Goal: Task Accomplishment & Management: Use online tool/utility

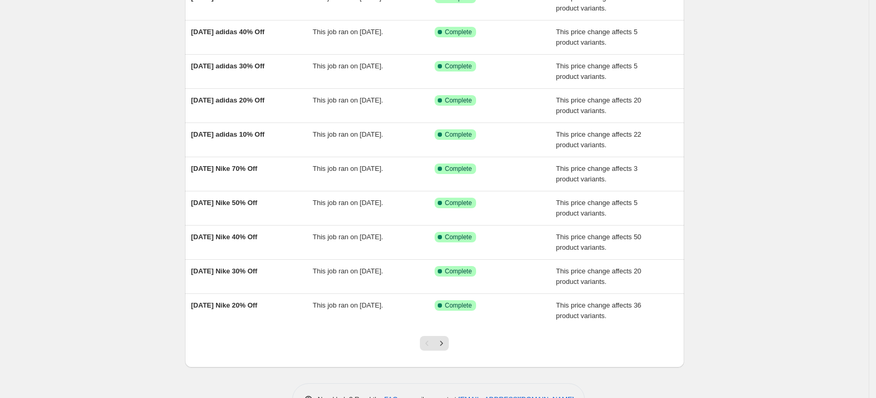
scroll to position [78, 0]
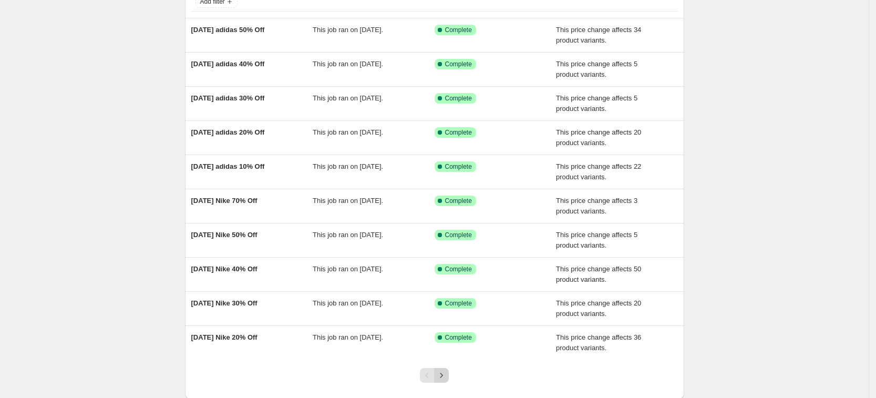
click at [449, 377] on button "Next" at bounding box center [441, 375] width 15 height 15
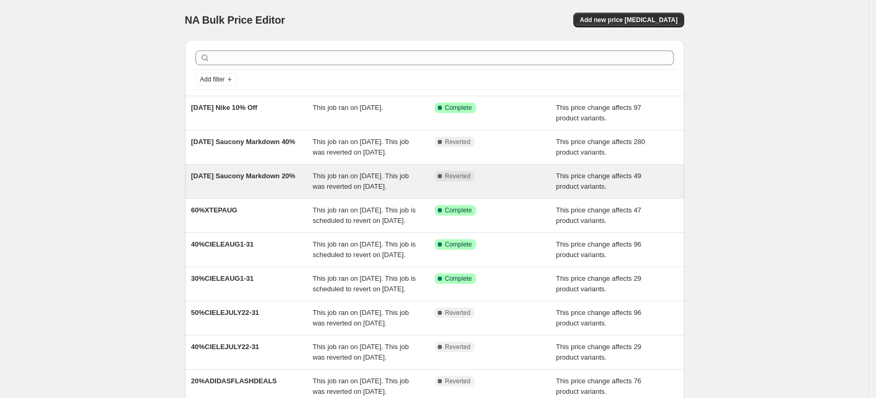
click at [266, 192] on div "[DATE] Saucony Markdown 20%" at bounding box center [252, 181] width 122 height 21
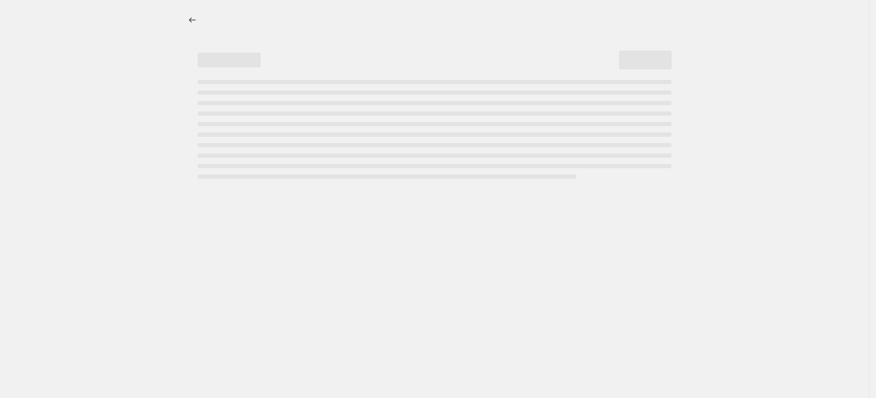
select select "pcap"
select select "no_change"
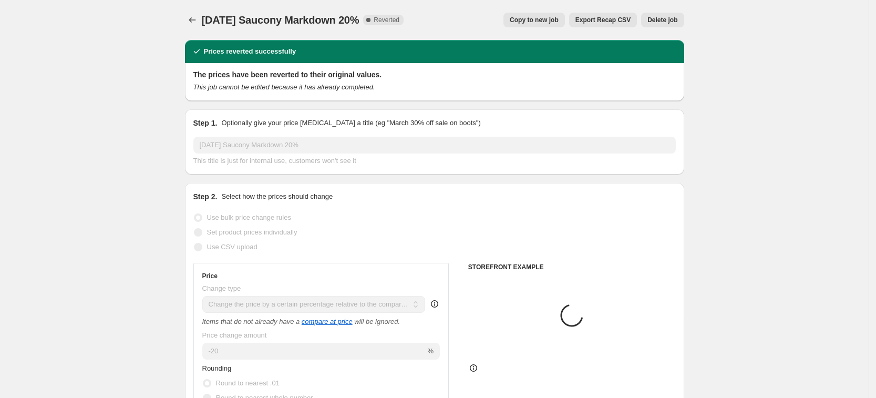
click at [536, 14] on button "Copy to new job" at bounding box center [535, 20] width 62 height 15
select select "pcap"
select select "no_change"
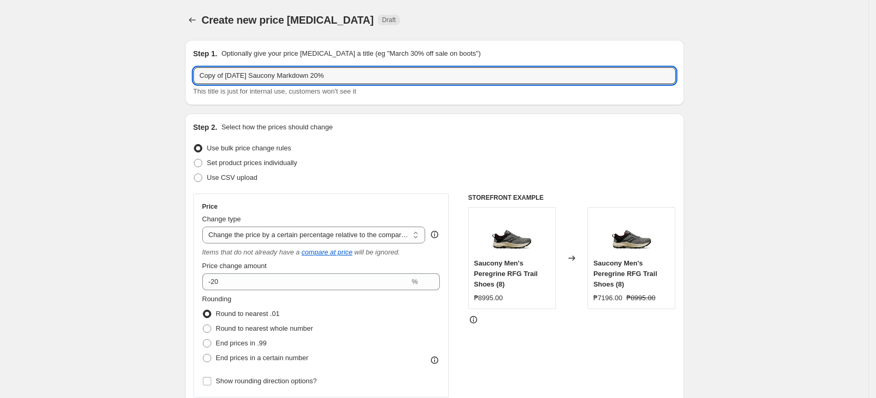
drag, startPoint x: 228, startPoint y: 69, endPoint x: 103, endPoint y: 78, distance: 125.4
type input "[DATE] Saucony Markdown 20%"
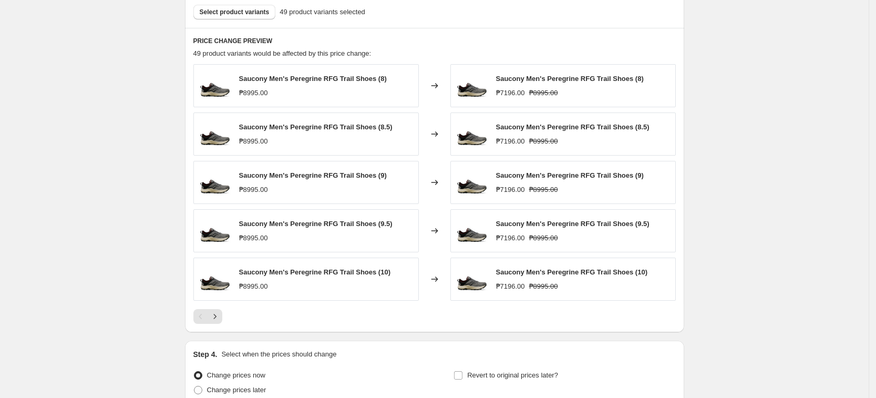
scroll to position [699, 0]
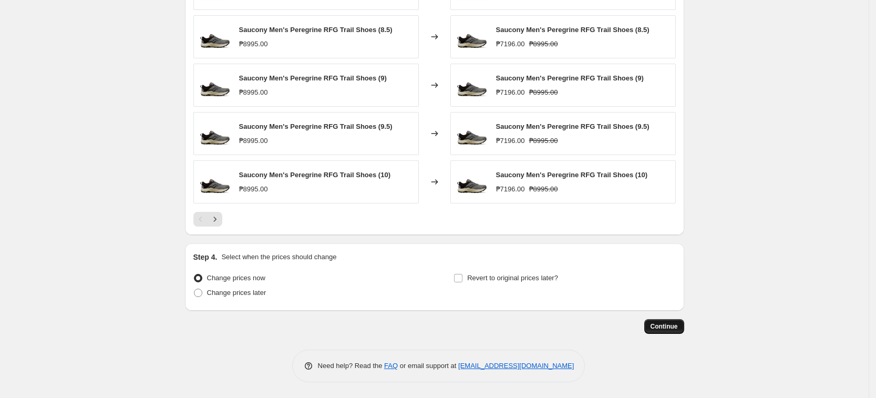
click at [669, 328] on span "Continue" at bounding box center [664, 326] width 27 height 8
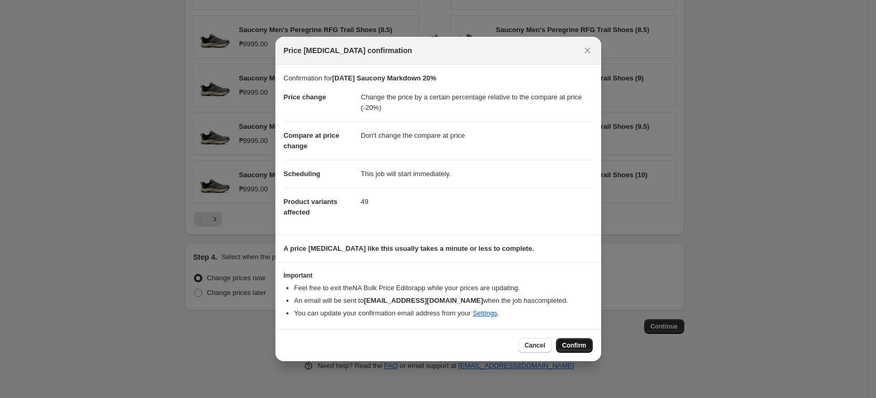
click at [583, 349] on span "Confirm" at bounding box center [575, 345] width 24 height 8
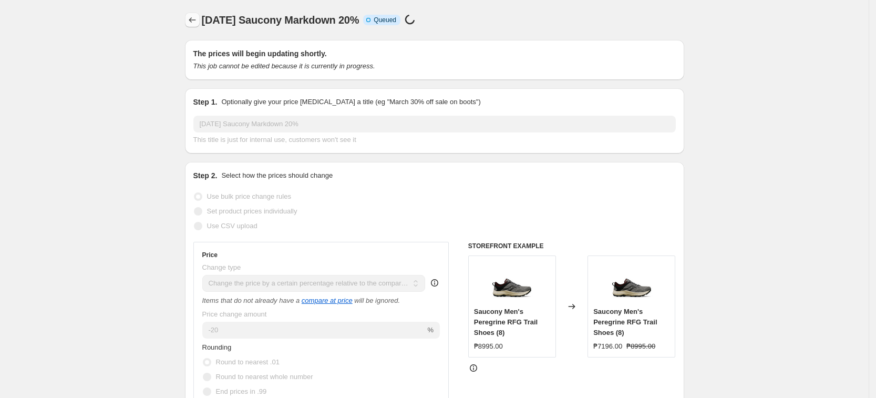
click at [198, 16] on icon "Price change jobs" at bounding box center [192, 20] width 11 height 11
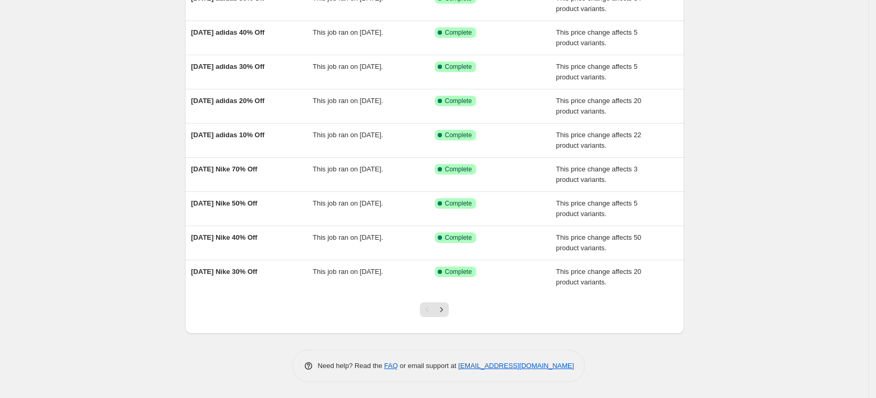
scroll to position [144, 0]
click at [447, 305] on icon "Next" at bounding box center [441, 309] width 11 height 11
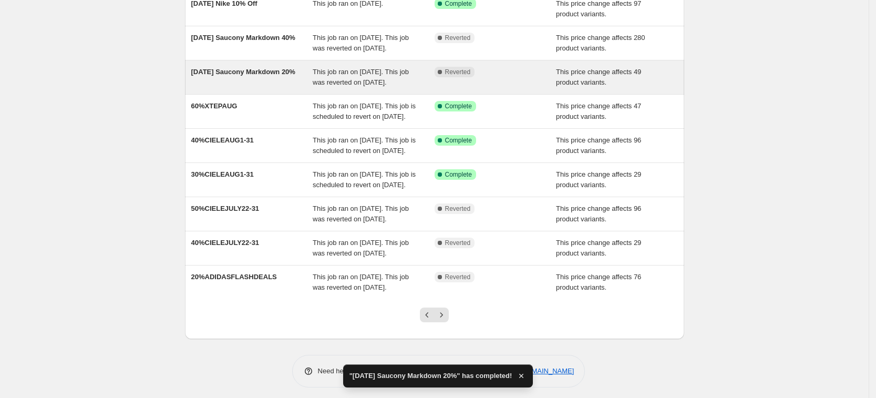
scroll to position [86, 0]
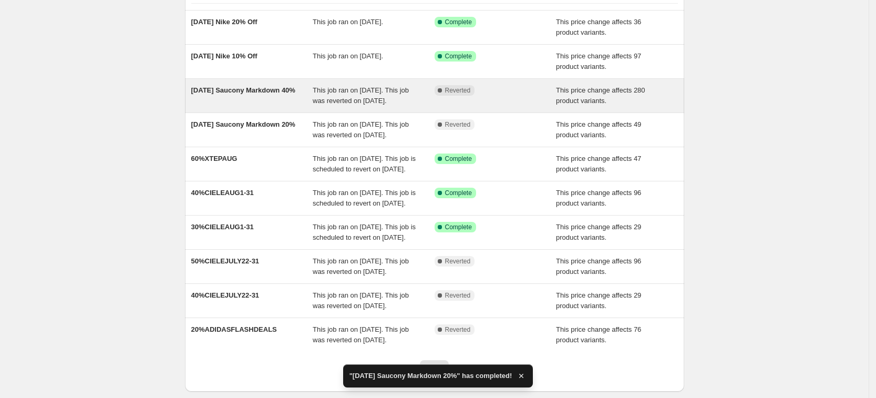
click at [313, 94] on div "[DATE] Saucony Markdown 40%" at bounding box center [252, 95] width 122 height 21
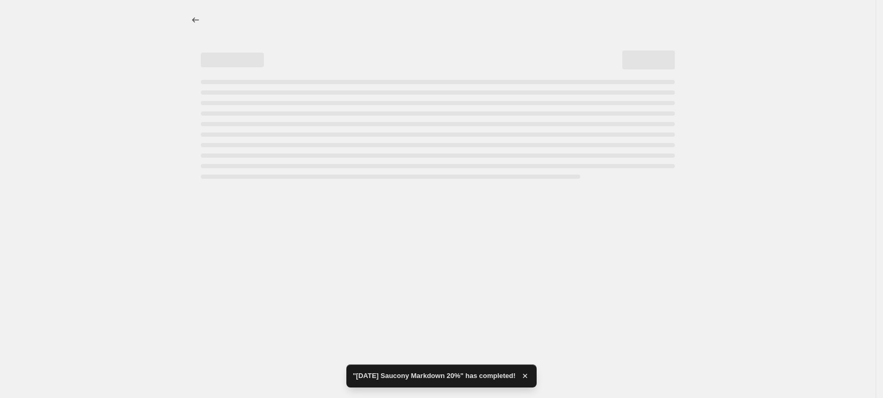
select select "pcap"
select select "no_change"
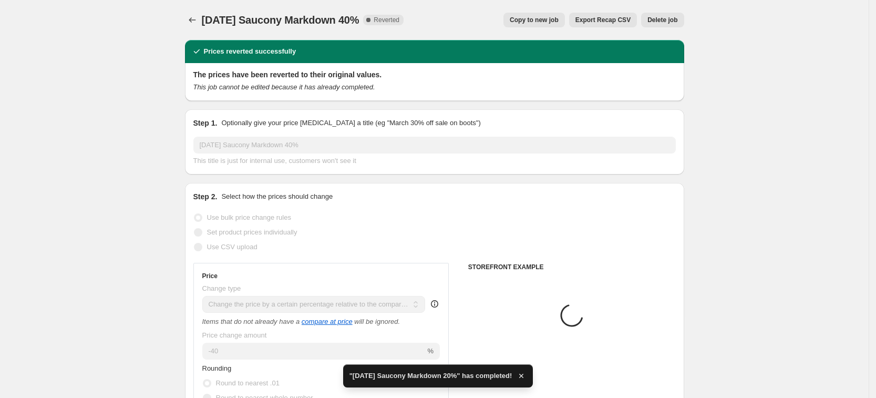
click at [556, 20] on span "Copy to new job" at bounding box center [534, 20] width 49 height 8
select select "pcap"
select select "no_change"
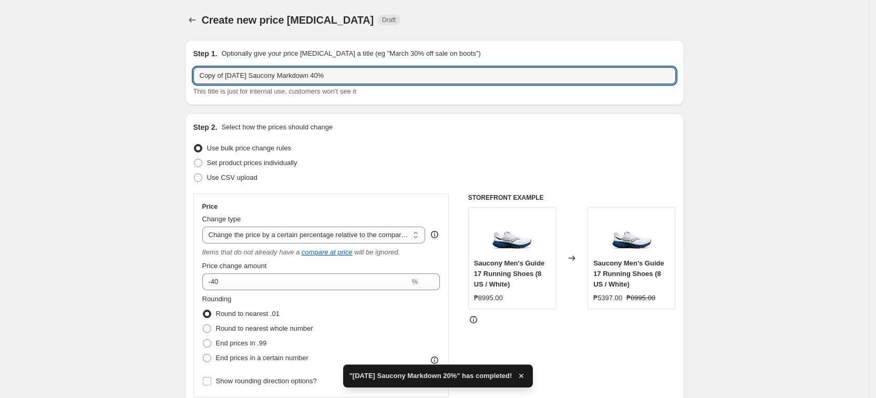
drag, startPoint x: 228, startPoint y: 77, endPoint x: 78, endPoint y: 69, distance: 150.6
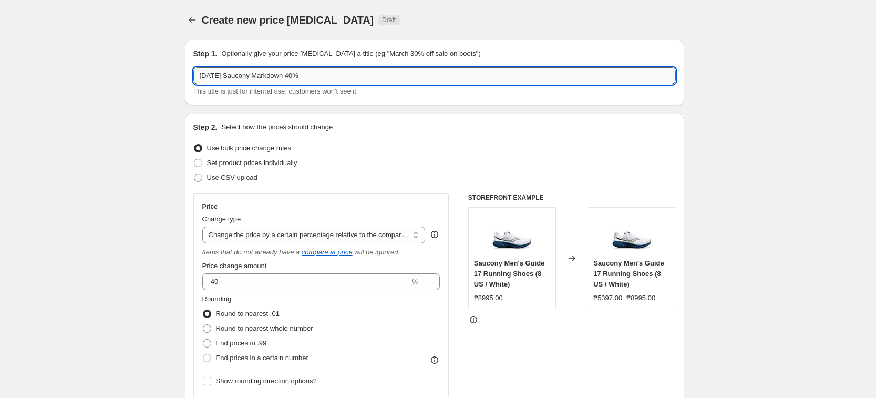
click at [226, 79] on input "[DATE] Saucony Markdown 40%" at bounding box center [434, 75] width 483 height 17
type input "[DATE] Saucony Markdown 40%"
click at [555, 124] on div "Step 2. Select how the prices should change" at bounding box center [434, 127] width 483 height 11
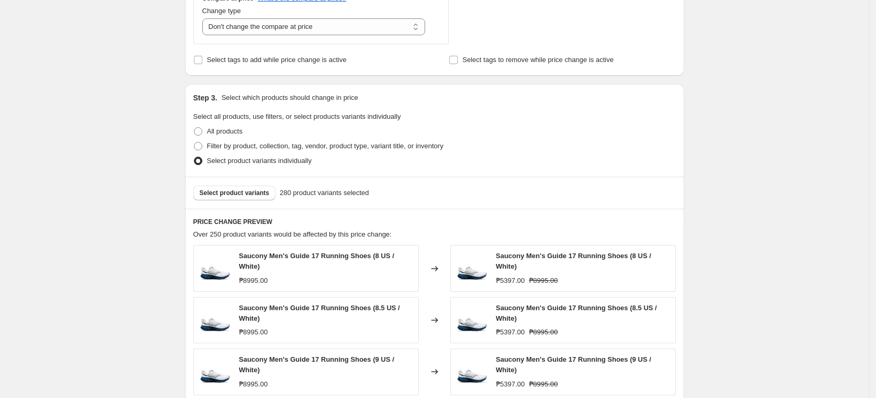
scroll to position [716, 0]
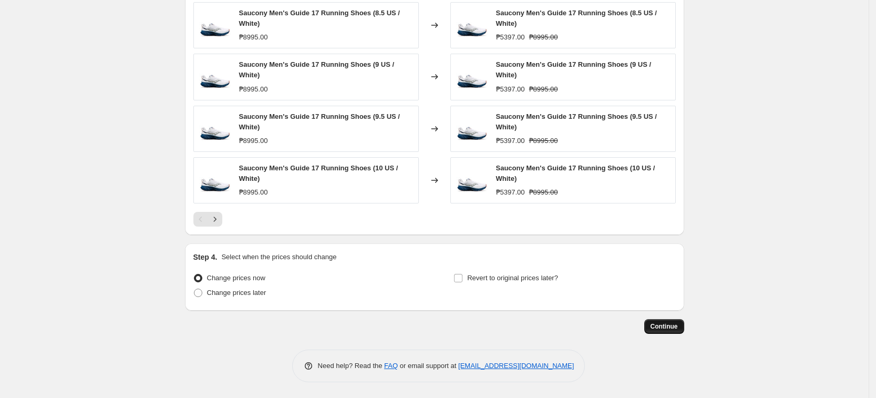
click at [665, 332] on button "Continue" at bounding box center [665, 326] width 40 height 15
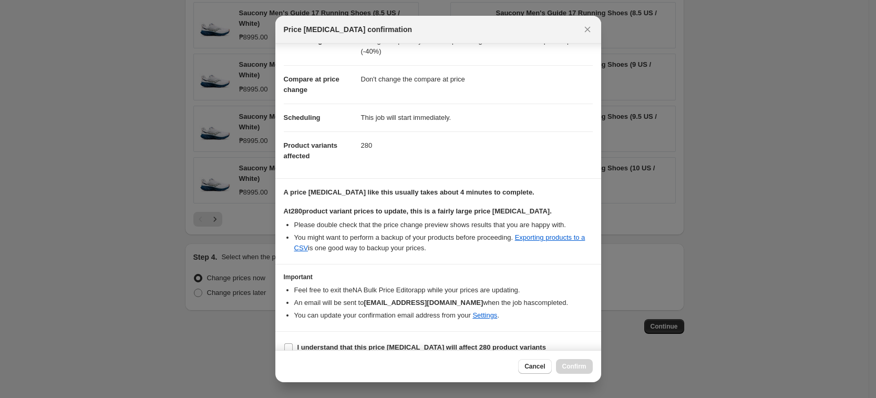
scroll to position [48, 0]
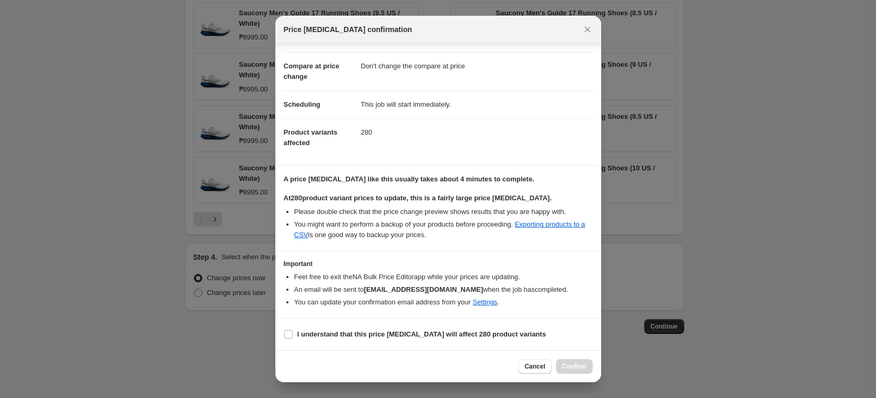
click at [483, 345] on section "I understand that this price [MEDICAL_DATA] will affect 280 product variants" at bounding box center [439, 335] width 326 height 32
click at [484, 332] on b "I understand that this price [MEDICAL_DATA] will affect 280 product variants" at bounding box center [422, 334] width 249 height 8
click at [293, 332] on input "I understand that this price [MEDICAL_DATA] will affect 280 product variants" at bounding box center [288, 334] width 8 height 8
checkbox input "true"
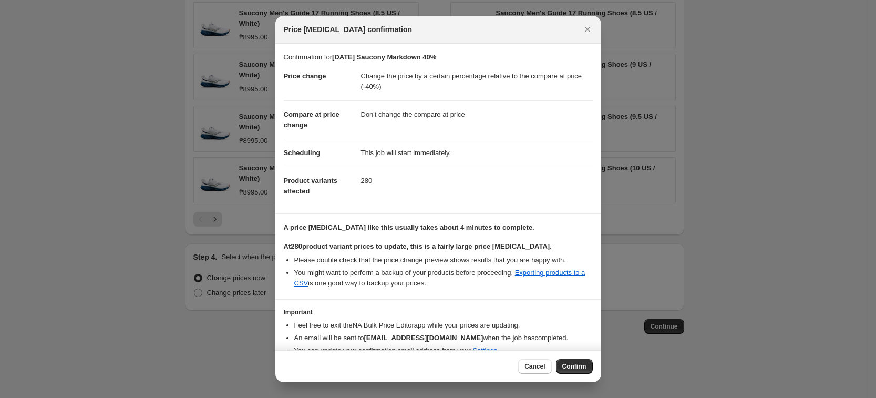
click at [599, 366] on div "Cancel Confirm" at bounding box center [439, 366] width 326 height 32
click at [572, 366] on span "Confirm" at bounding box center [575, 366] width 24 height 8
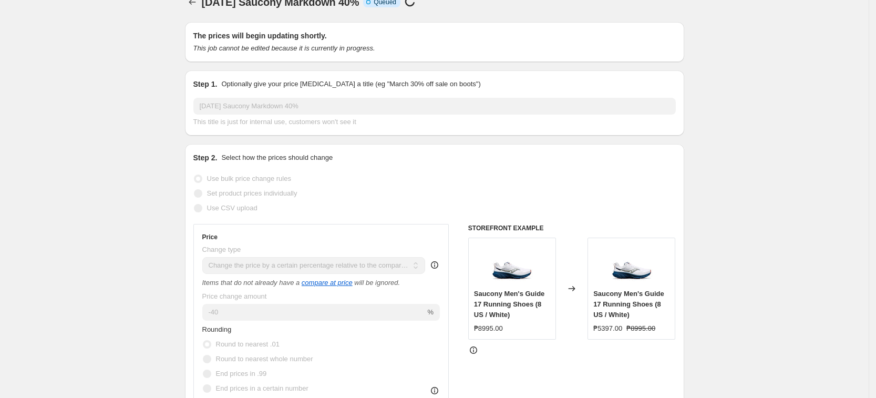
scroll to position [0, 0]
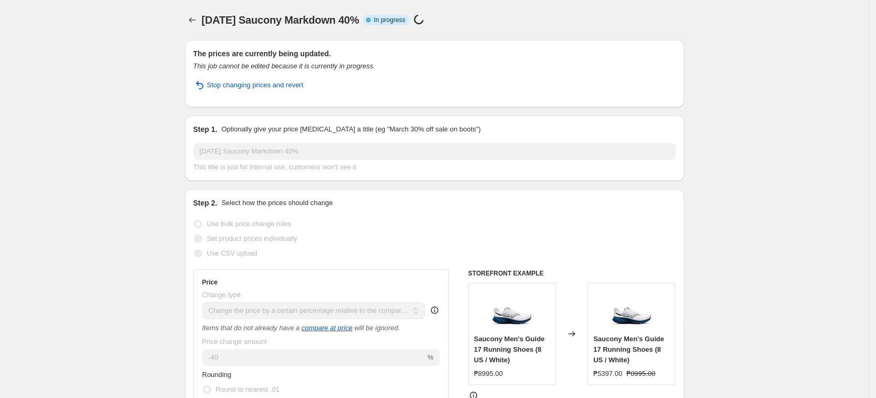
click at [577, 26] on div "[DATE] Saucony Markdown 40% Info Partially complete In progress Price [MEDICAL_…" at bounding box center [389, 20] width 375 height 15
